Goal: Task Accomplishment & Management: Manage account settings

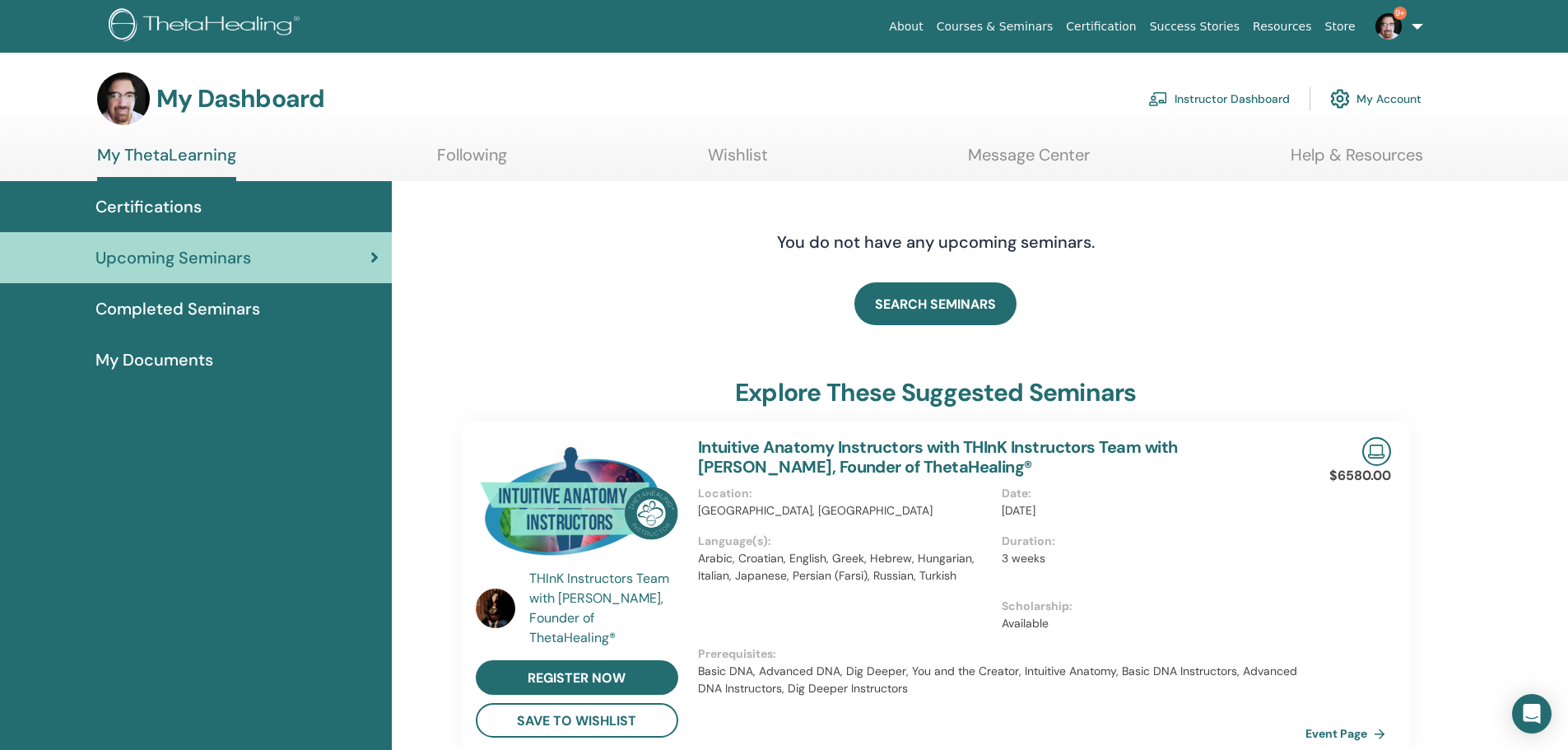
click at [1209, 96] on link "Instructor Dashboard" at bounding box center [1220, 98] width 142 height 36
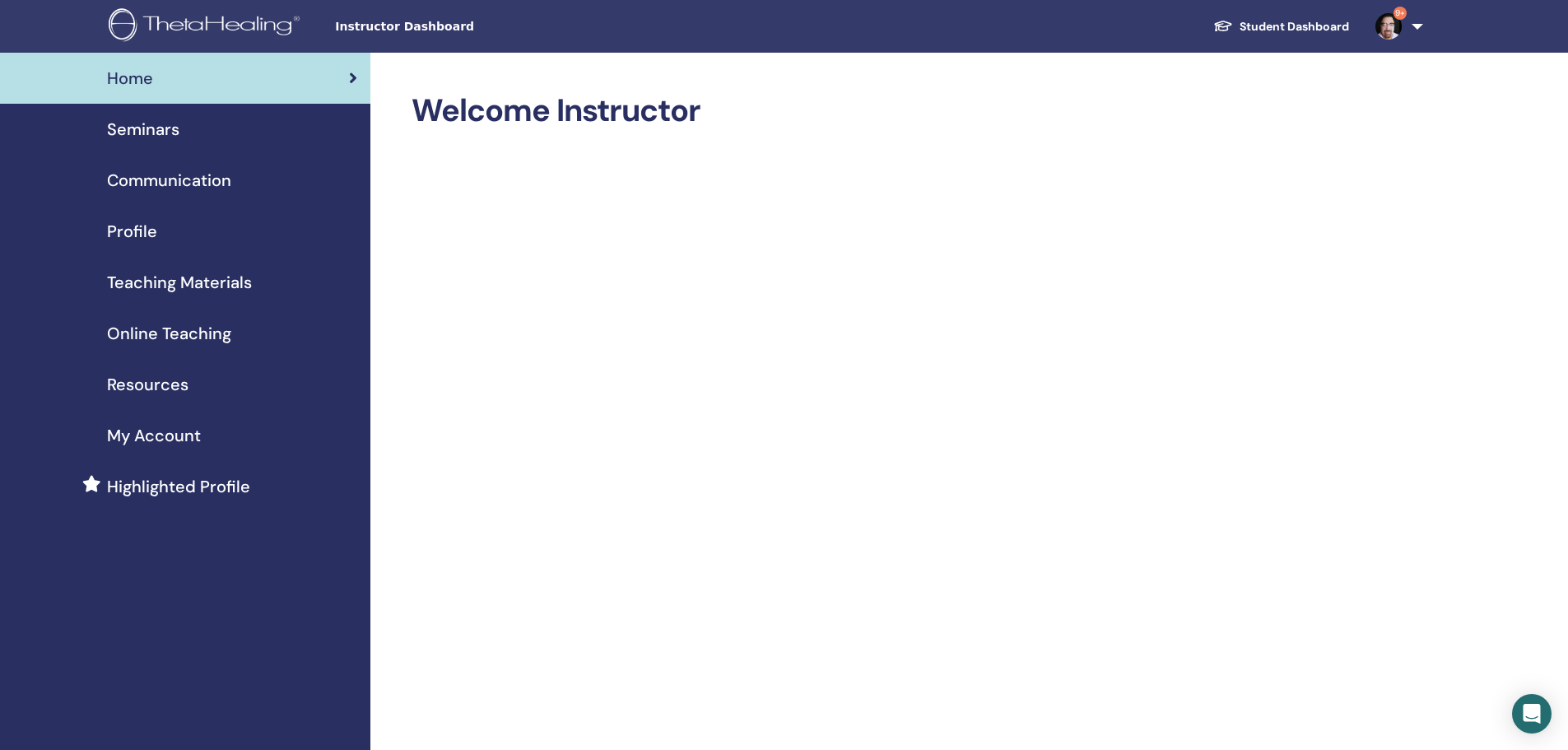
click at [149, 123] on span "Seminars" at bounding box center [143, 130] width 73 height 25
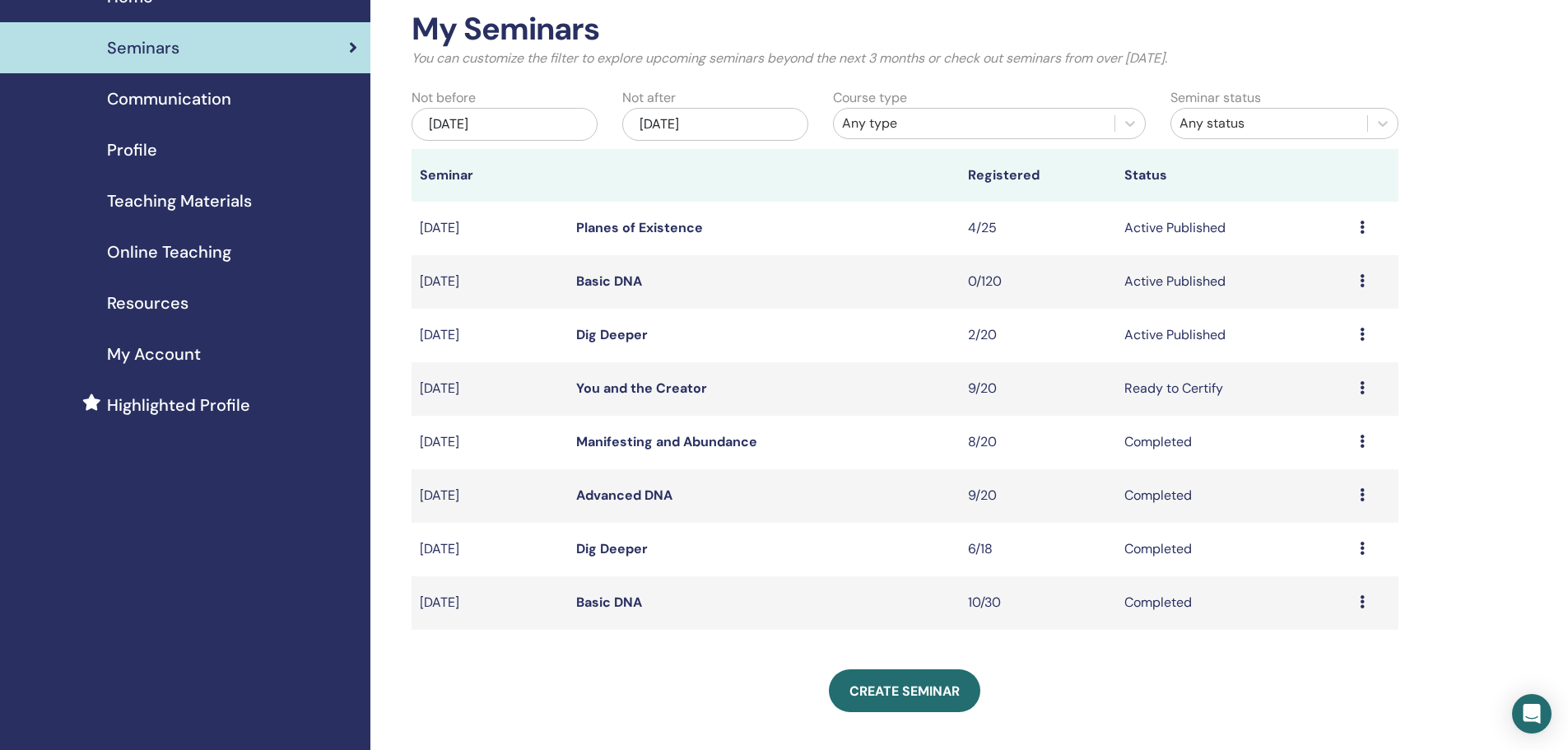
scroll to position [69, 0]
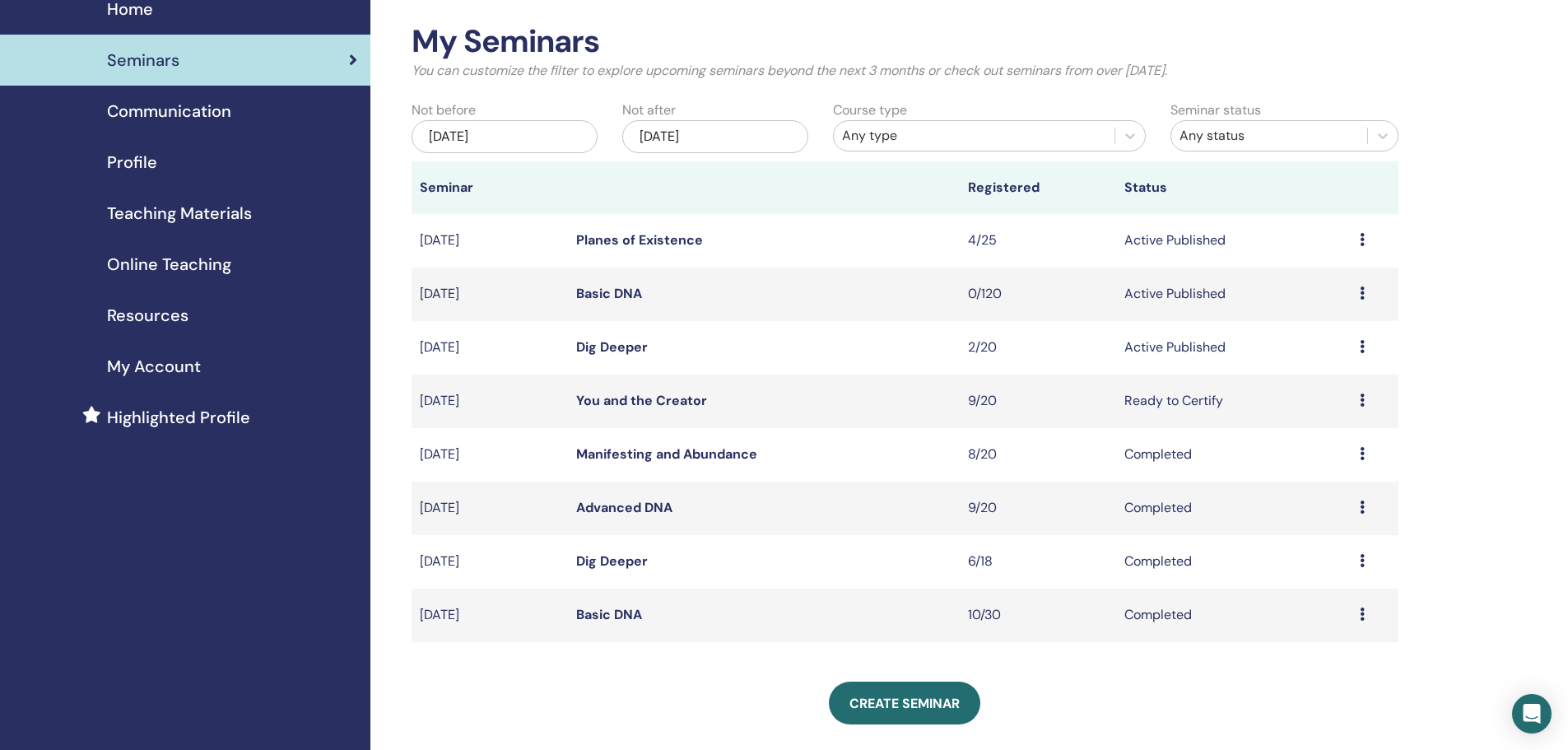
click at [541, 247] on td "Nov/02, 2025" at bounding box center [489, 240] width 156 height 54
click at [779, 242] on td "Planes of Existence" at bounding box center [764, 240] width 392 height 54
click at [606, 231] on link "Planes of Existence" at bounding box center [640, 239] width 127 height 17
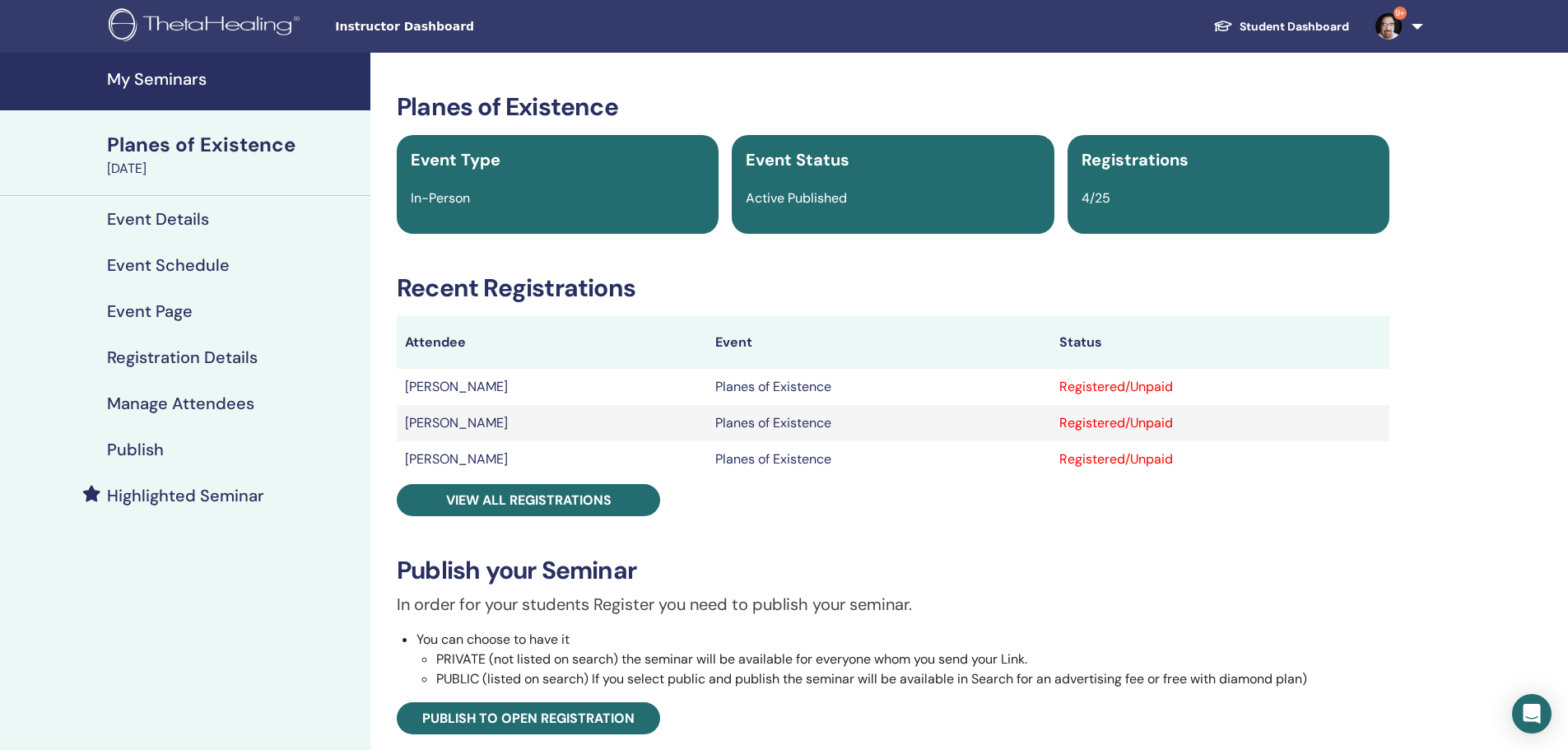
click at [160, 219] on h4 "Event Details" at bounding box center [158, 218] width 102 height 20
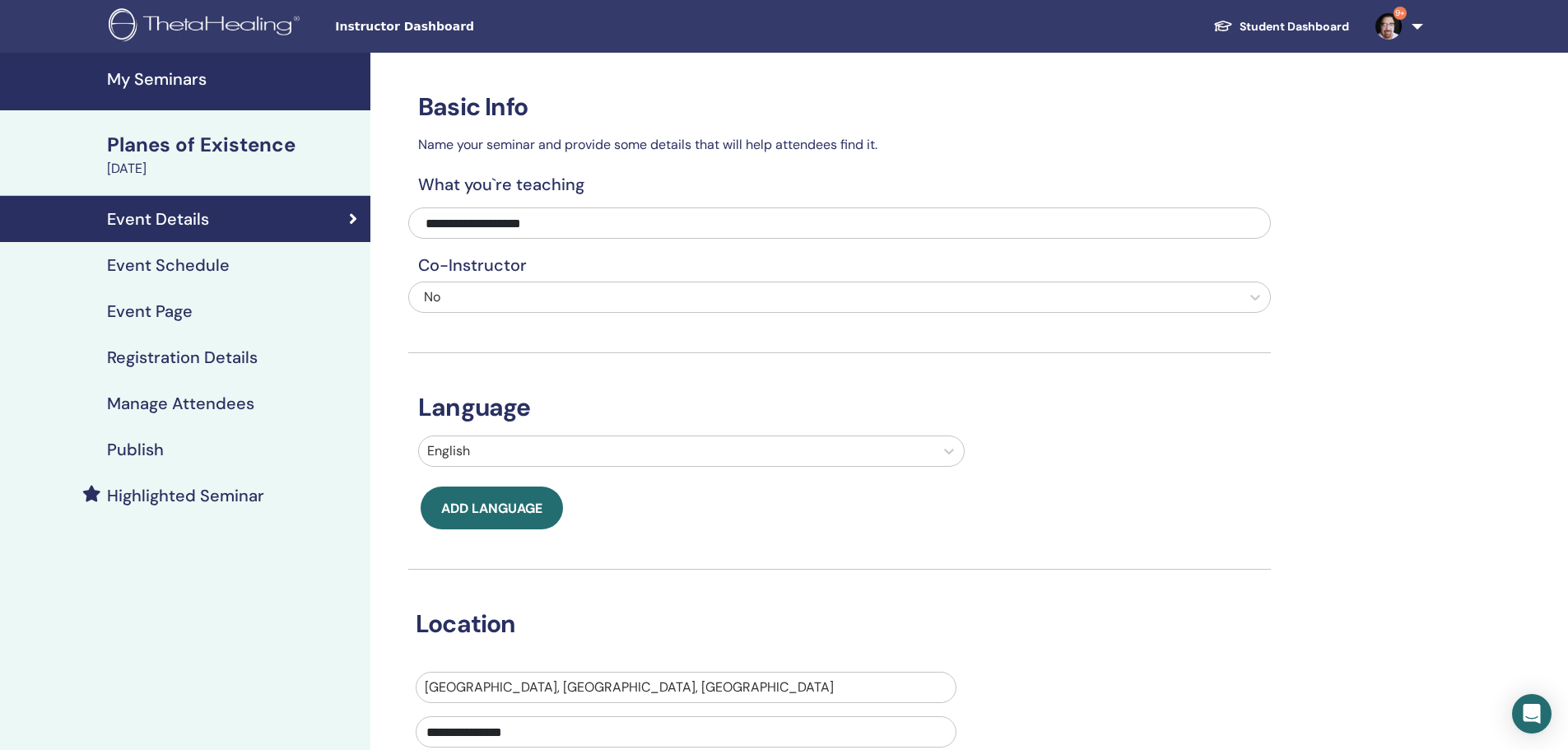
click at [164, 255] on h4 "Event Schedule" at bounding box center [168, 265] width 123 height 20
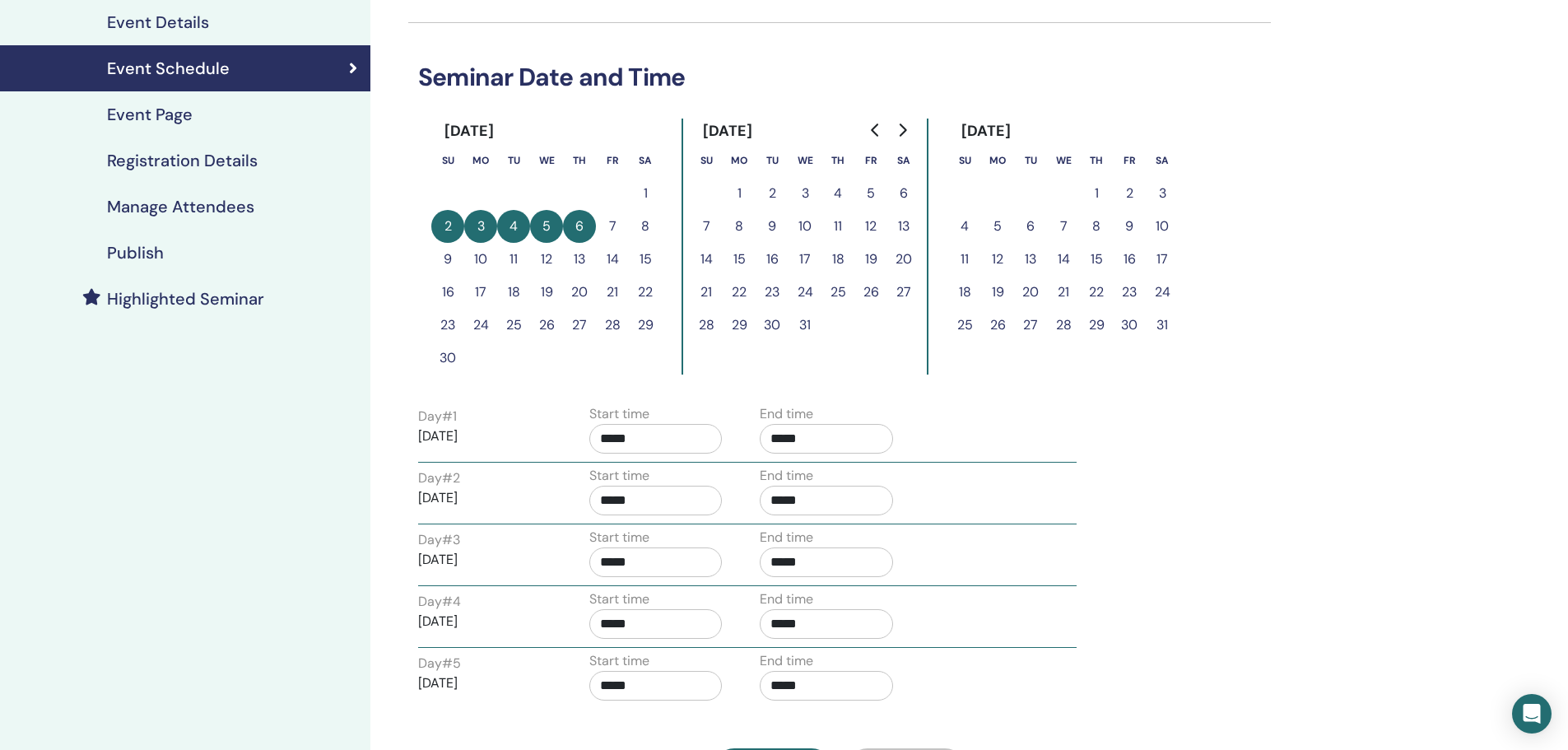
scroll to position [193, 0]
